Goal: Task Accomplishment & Management: Use online tool/utility

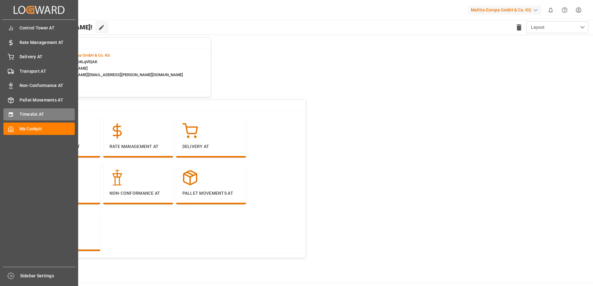
click at [35, 110] on div "Timeslot AT Timeslot AT" at bounding box center [38, 114] width 71 height 12
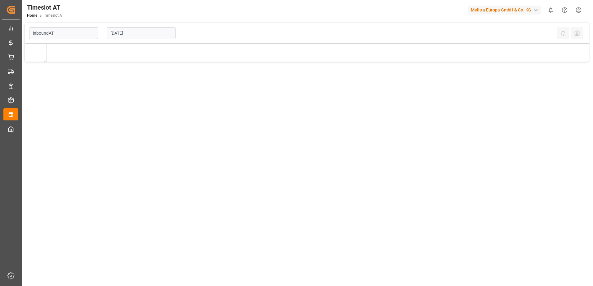
type input "Inbound AT"
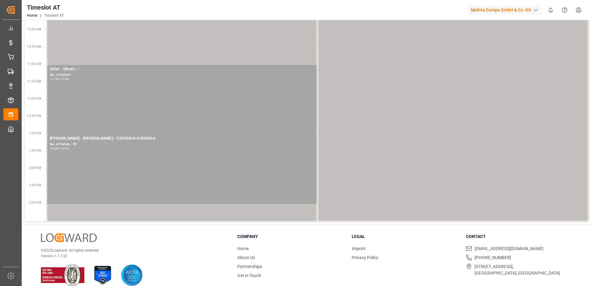
scroll to position [148, 0]
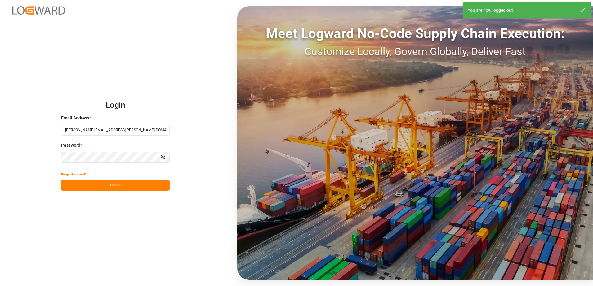
click at [117, 184] on button "Log In" at bounding box center [115, 185] width 108 height 11
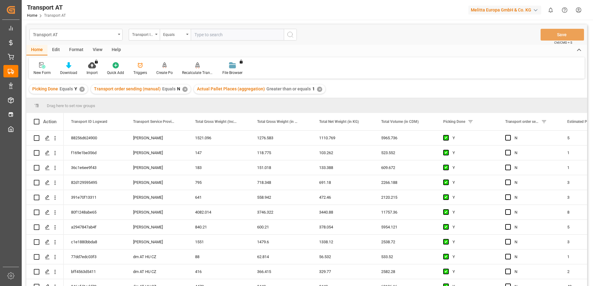
click at [94, 50] on div "View" at bounding box center [97, 50] width 19 height 11
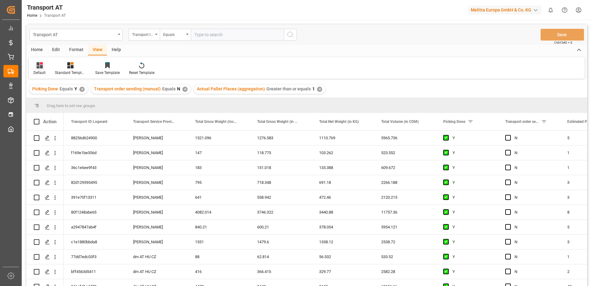
click at [38, 70] on div "Default" at bounding box center [39, 73] width 12 height 6
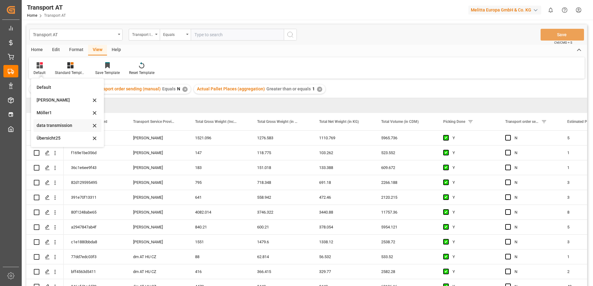
click at [50, 126] on div "data transmission" at bounding box center [64, 125] width 54 height 7
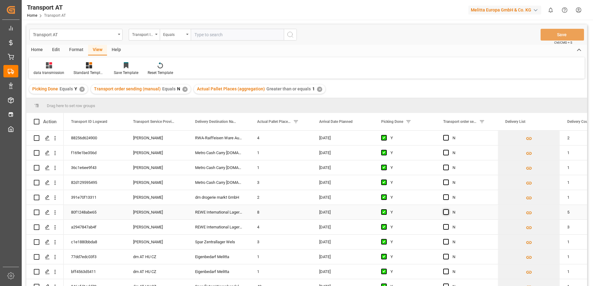
click at [446, 212] on span "Press SPACE to select this row." at bounding box center [446, 213] width 6 height 6
click at [448, 210] on input "Press SPACE to select this row." at bounding box center [448, 210] width 0 height 0
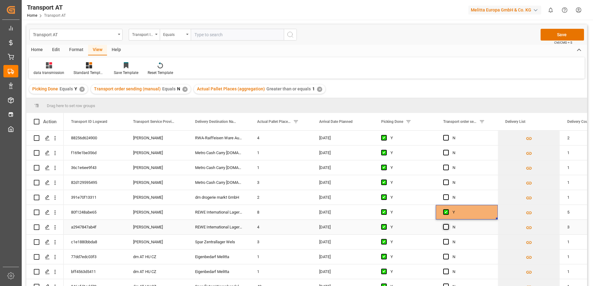
click at [446, 227] on span "Press SPACE to select this row." at bounding box center [446, 227] width 6 height 6
click at [448, 224] on input "Press SPACE to select this row." at bounding box center [448, 224] width 0 height 0
click at [446, 242] on span "Press SPACE to select this row." at bounding box center [446, 242] width 6 height 6
click at [448, 239] on input "Press SPACE to select this row." at bounding box center [448, 239] width 0 height 0
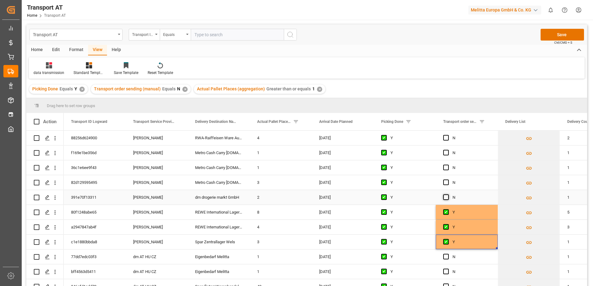
click at [445, 199] on span "Press SPACE to select this row." at bounding box center [446, 198] width 6 height 6
click at [448, 195] on input "Press SPACE to select this row." at bounding box center [448, 195] width 0 height 0
click at [446, 181] on span "Press SPACE to select this row." at bounding box center [446, 183] width 6 height 6
click at [448, 180] on input "Press SPACE to select this row." at bounding box center [448, 180] width 0 height 0
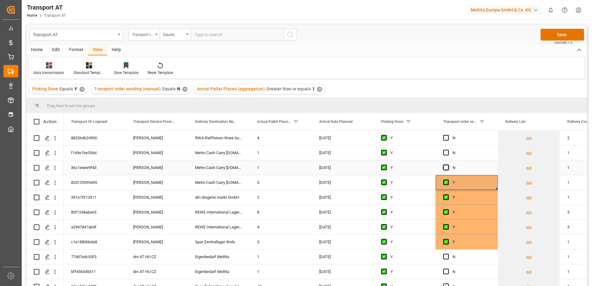
click at [446, 168] on span "Press SPACE to select this row." at bounding box center [446, 168] width 6 height 6
click at [448, 165] on input "Press SPACE to select this row." at bounding box center [448, 165] width 0 height 0
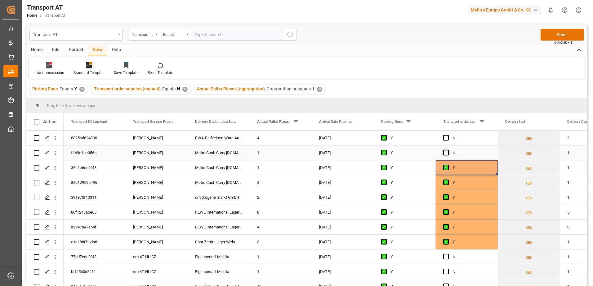
click at [446, 152] on span "Press SPACE to select this row." at bounding box center [446, 153] width 6 height 6
click at [448, 150] on input "Press SPACE to select this row." at bounding box center [448, 150] width 0 height 0
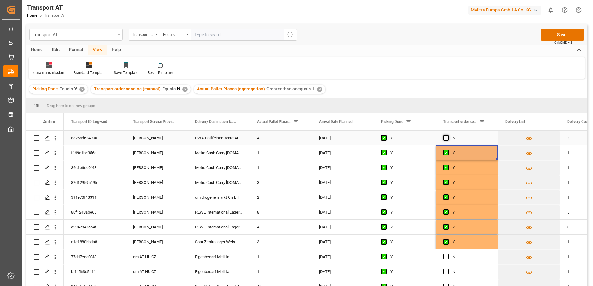
click at [447, 136] on span "Press SPACE to select this row." at bounding box center [446, 138] width 6 height 6
click at [448, 135] on input "Press SPACE to select this row." at bounding box center [448, 135] width 0 height 0
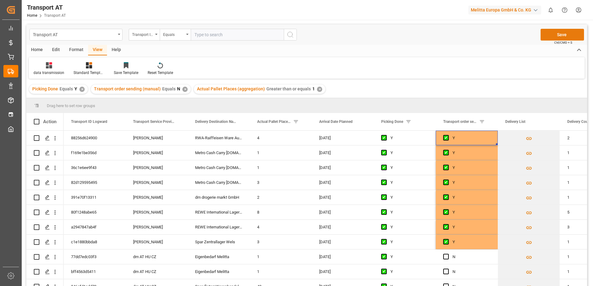
click at [556, 36] on button "Save" at bounding box center [561, 35] width 43 height 12
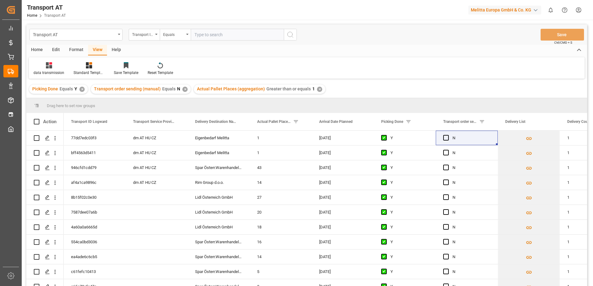
click at [404, 58] on div "data transmission Standard Templates Save Template Reset Template" at bounding box center [306, 67] width 555 height 21
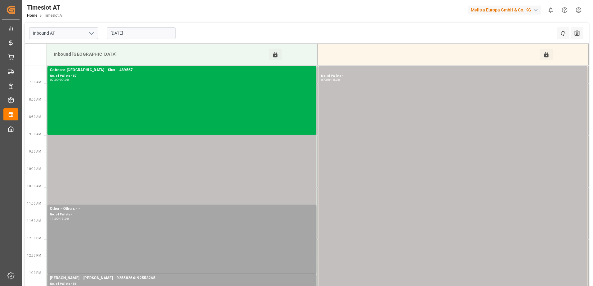
scroll to position [148, 0]
